Goal: Transaction & Acquisition: Purchase product/service

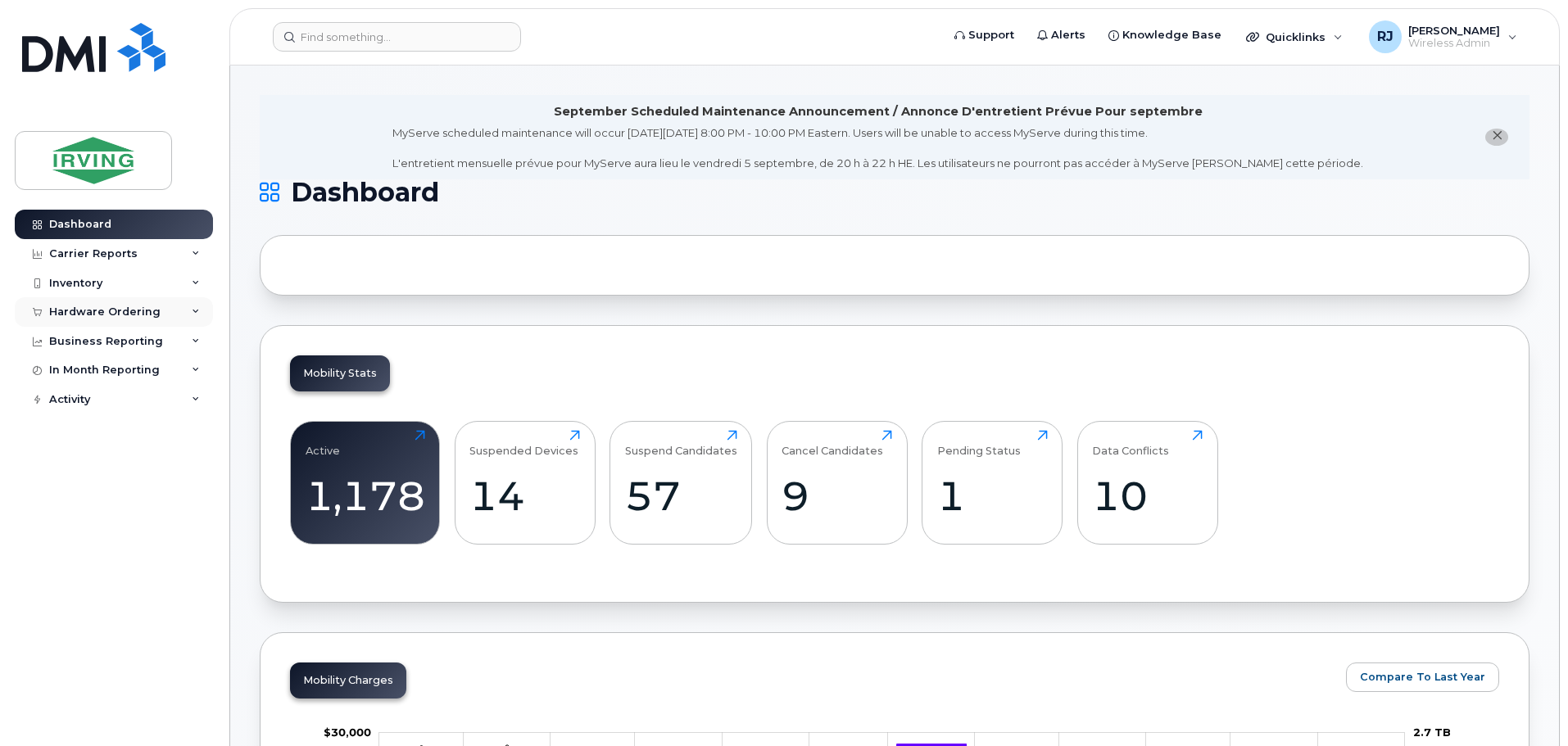
click at [152, 303] on div "Hardware Ordering" at bounding box center [114, 313] width 199 height 30
click at [139, 329] on link "Overview" at bounding box center [128, 343] width 170 height 31
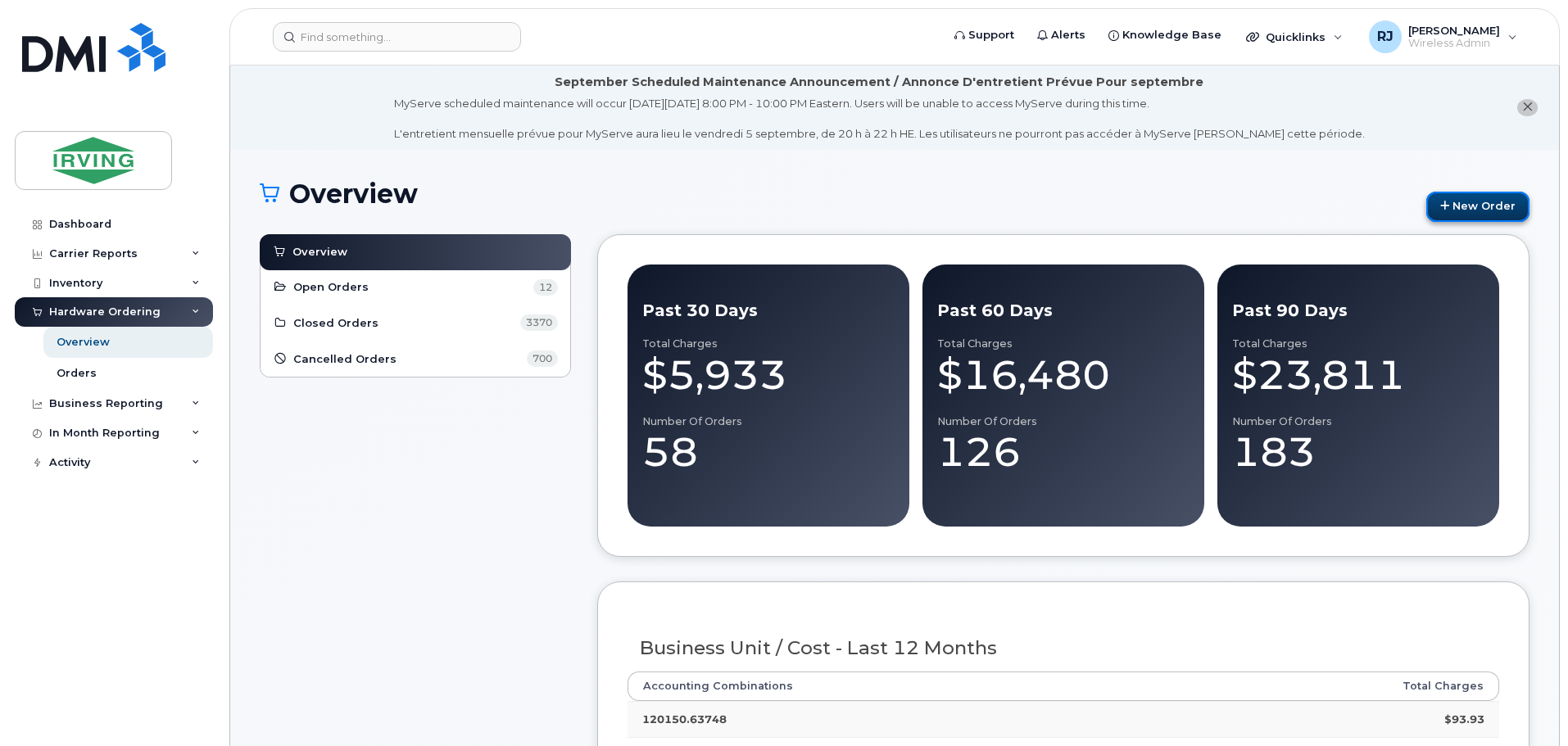
click at [1457, 216] on link "New Order" at bounding box center [1478, 206] width 104 height 30
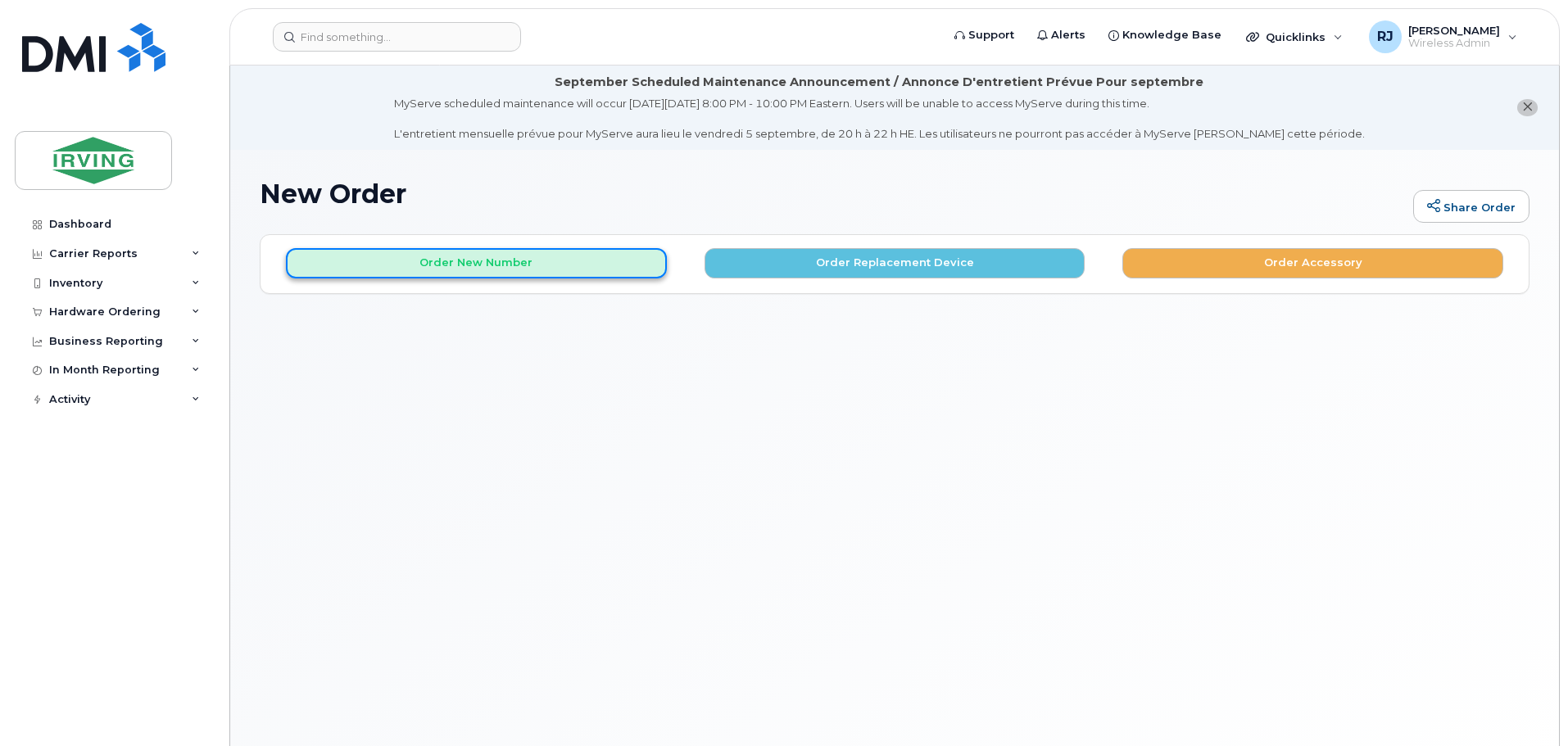
click at [461, 271] on button "Order New Number" at bounding box center [476, 263] width 381 height 30
